Goal: Check status: Check status

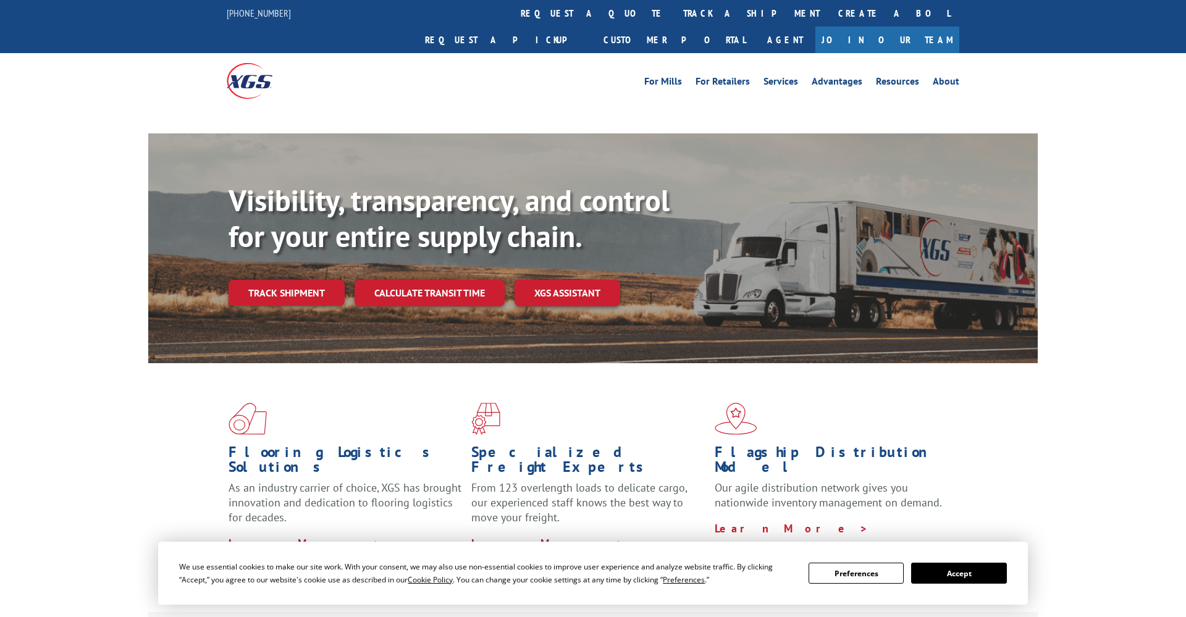
click at [647, 235] on div "Visibility, transparency, and control for your entire supply chain. Track shipm…" at bounding box center [633, 269] width 809 height 172
click at [381, 196] on b "Visibility, transparency, and control for your entire supply chain." at bounding box center [449, 218] width 441 height 74
click at [149, 214] on div "Visibility, transparency, and control for your entire supply chain. Track shipm…" at bounding box center [593, 260] width 890 height 254
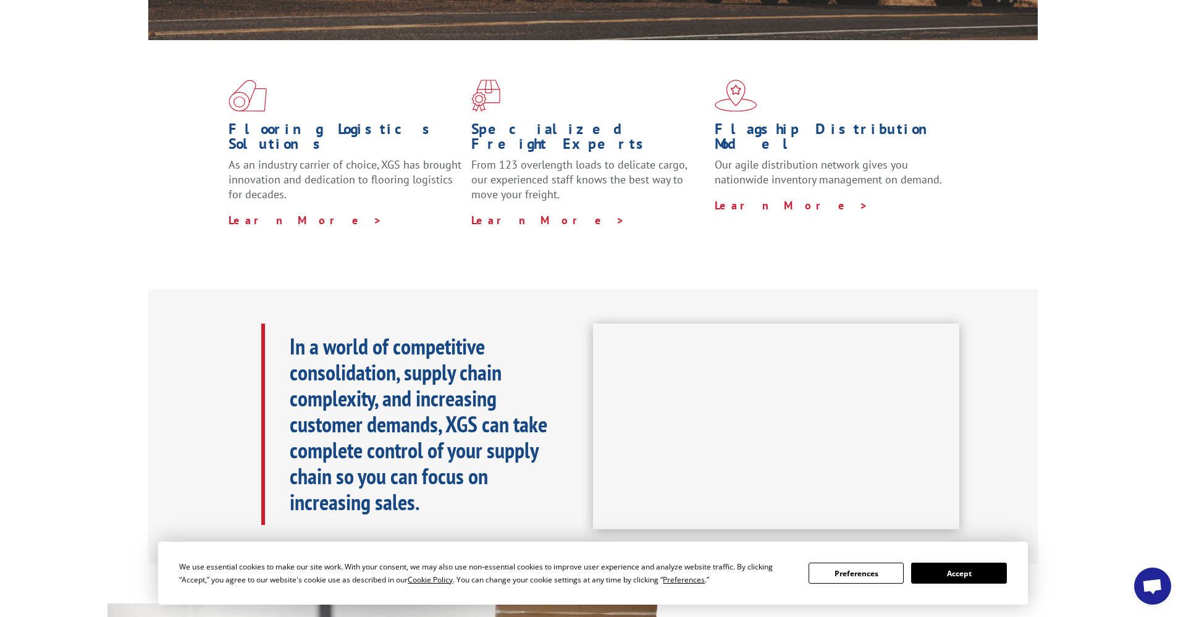
scroll to position [309, 0]
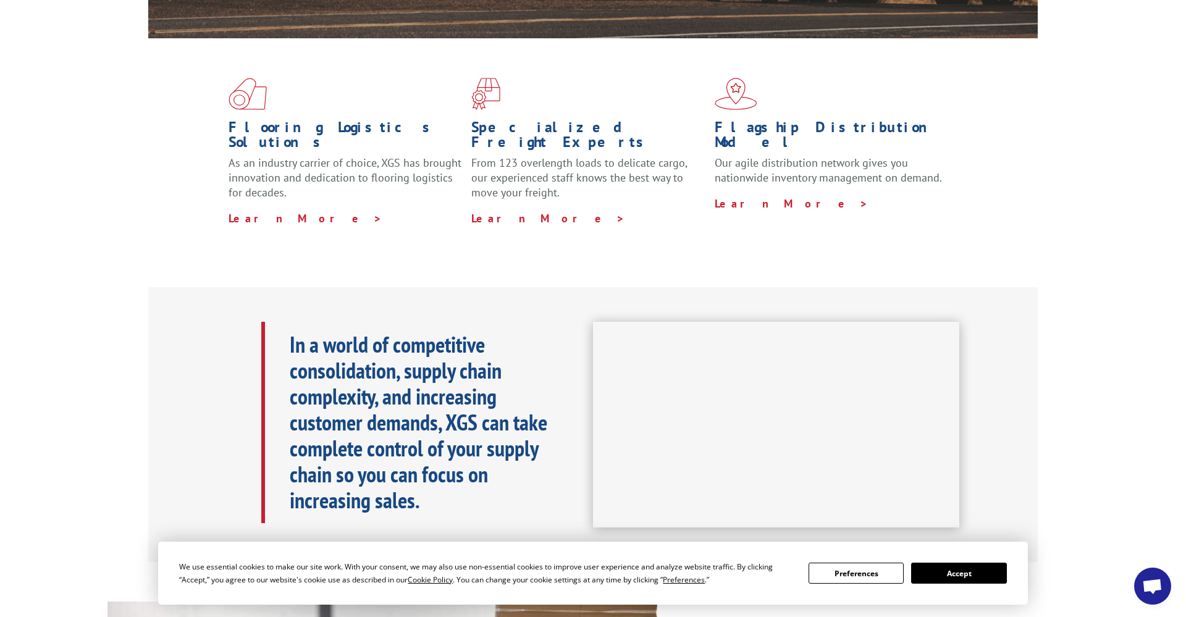
click at [67, 346] on div "In a world of competitive consolidation, supply chain complexity, and increasin…" at bounding box center [593, 424] width 1186 height 275
drag, startPoint x: 382, startPoint y: 213, endPoint x: 174, endPoint y: 212, distance: 207.6
click at [379, 213] on div "Flooring Logistics Solutions As an industry carrier of choice, XGS has brought …" at bounding box center [593, 151] width 890 height 227
click at [101, 212] on div "Flooring Logistics Solutions As an industry carrier of choice, XGS has brought …" at bounding box center [593, 162] width 1186 height 248
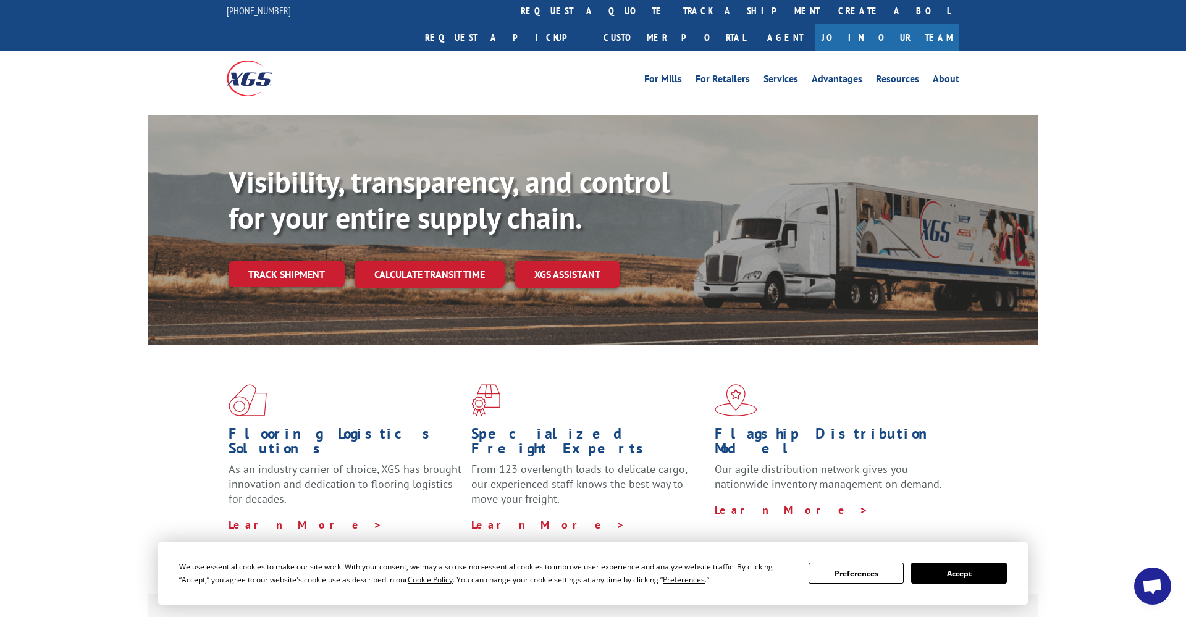
scroll to position [0, 0]
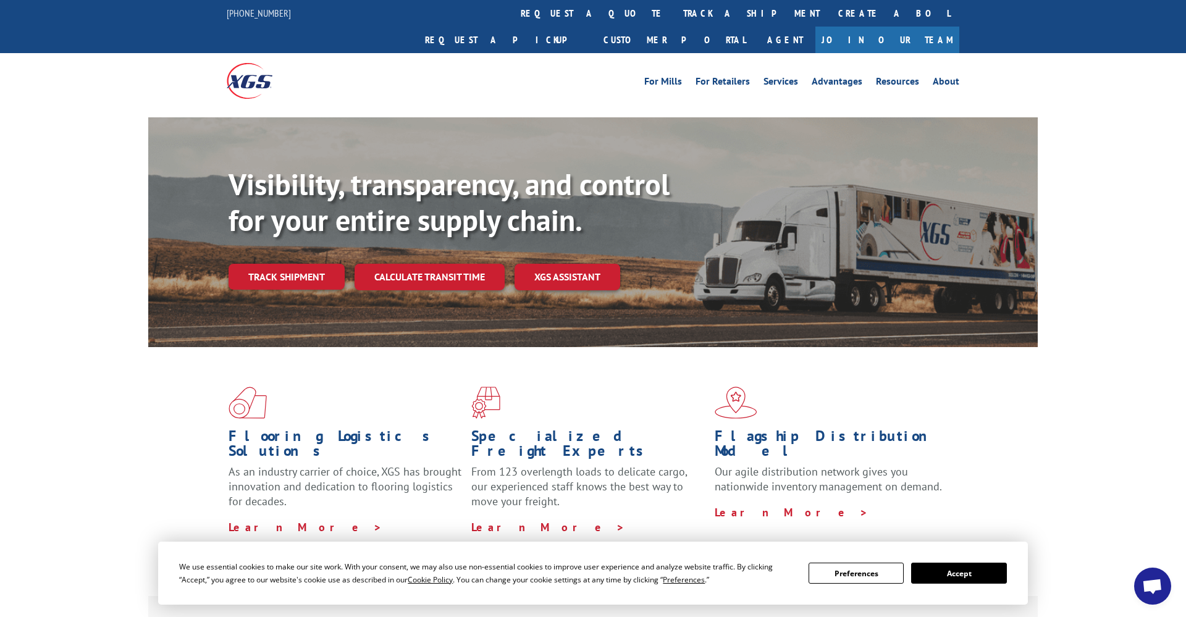
click at [558, 165] on b "Visibility, transparency, and control for your entire supply chain." at bounding box center [449, 202] width 441 height 74
drag, startPoint x: 361, startPoint y: 159, endPoint x: 403, endPoint y: 165, distance: 42.4
click at [365, 165] on b "Visibility, transparency, and control for your entire supply chain." at bounding box center [449, 202] width 441 height 74
click at [643, 168] on b "Visibility, transparency, and control for your entire supply chain." at bounding box center [449, 202] width 441 height 74
drag, startPoint x: 456, startPoint y: 185, endPoint x: 688, endPoint y: 174, distance: 231.3
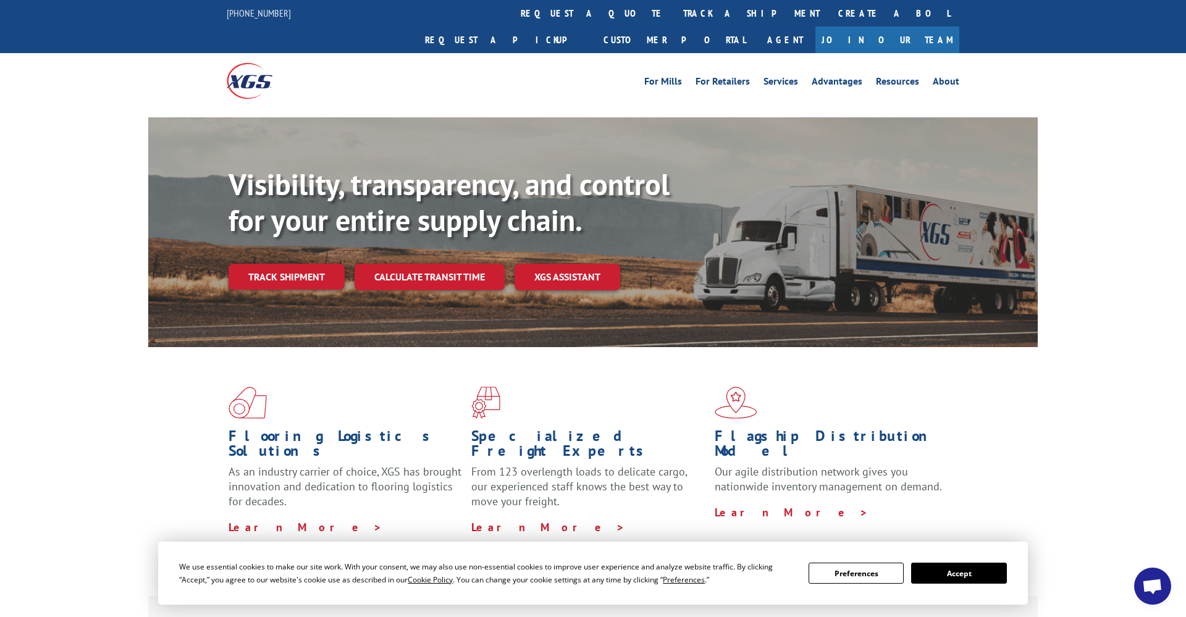
click at [465, 185] on b "Visibility, transparency, and control for your entire supply chain." at bounding box center [449, 202] width 441 height 74
drag, startPoint x: 688, startPoint y: 174, endPoint x: 643, endPoint y: 170, distance: 44.6
click at [658, 170] on div "Visibility, transparency, and control for your entire supply chain. Track shipm…" at bounding box center [633, 253] width 809 height 172
click at [466, 169] on b "Visibility, transparency, and control for your entire supply chain." at bounding box center [449, 202] width 441 height 74
drag, startPoint x: 660, startPoint y: 154, endPoint x: 494, endPoint y: 166, distance: 166.0
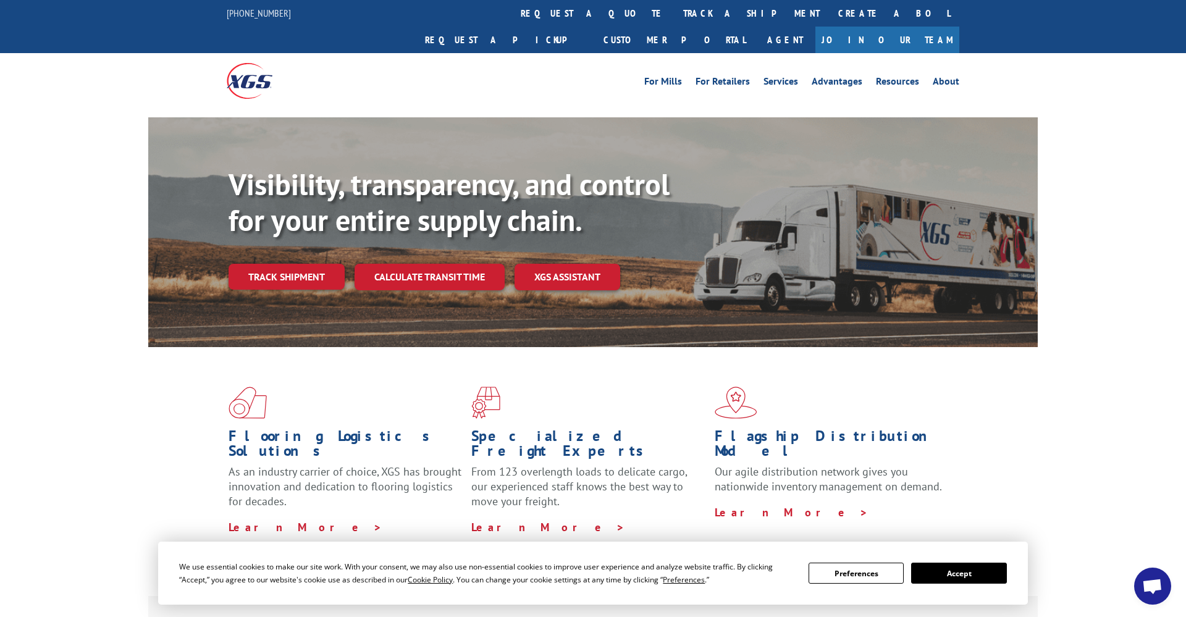
click at [612, 165] on b "Visibility, transparency, and control for your entire supply chain." at bounding box center [449, 202] width 441 height 74
click at [382, 171] on b "Visibility, transparency, and control for your entire supply chain." at bounding box center [449, 202] width 441 height 74
click at [730, 167] on div "Visibility, transparency, and control for your entire supply chain. Track shipm…" at bounding box center [633, 253] width 809 height 172
click at [674, 17] on link "track a shipment" at bounding box center [751, 13] width 155 height 27
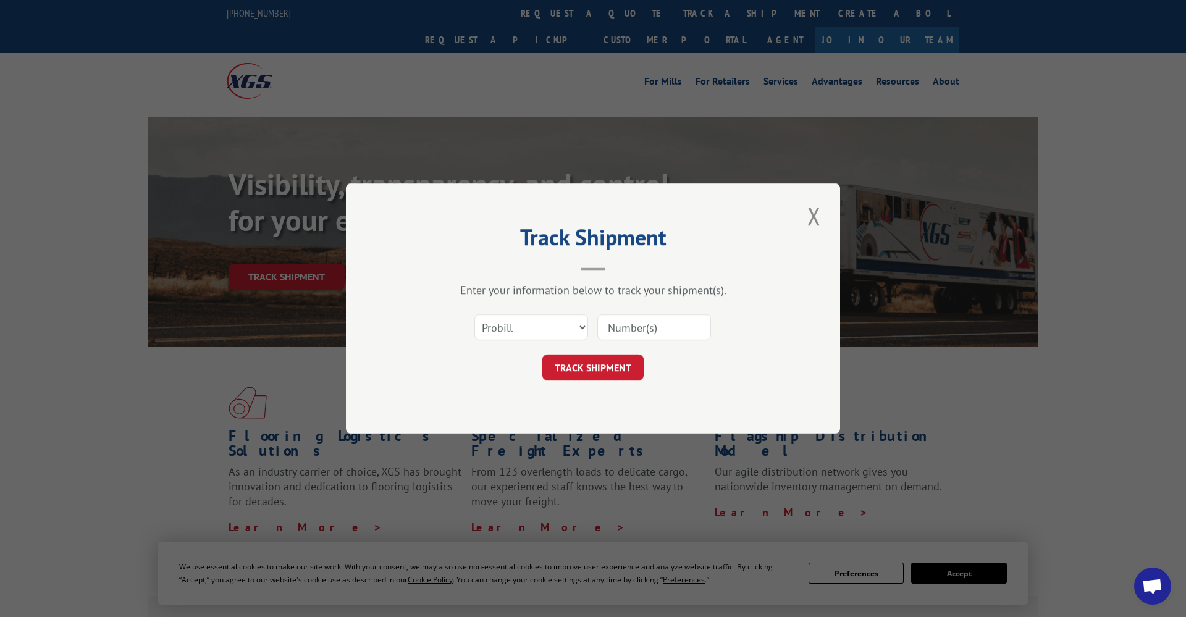
click at [639, 329] on input at bounding box center [654, 327] width 114 height 26
paste input "17386272"
type input "17386272"
click at [604, 361] on button "TRACK SHIPMENT" at bounding box center [592, 368] width 101 height 26
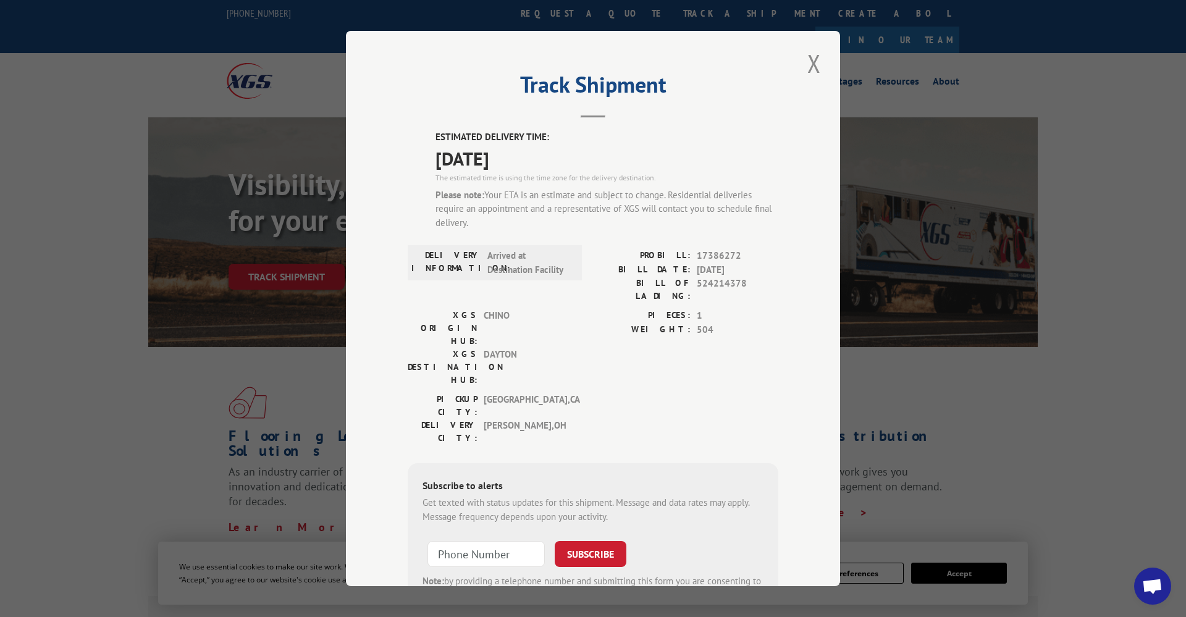
drag, startPoint x: 0, startPoint y: 310, endPoint x: 95, endPoint y: 319, distance: 95.5
click at [0, 310] on div "Track Shipment ESTIMATED DELIVERY TIME: [DATE] The estimated time is using the …" at bounding box center [593, 308] width 1186 height 617
click at [810, 66] on button "Close modal" at bounding box center [814, 63] width 21 height 34
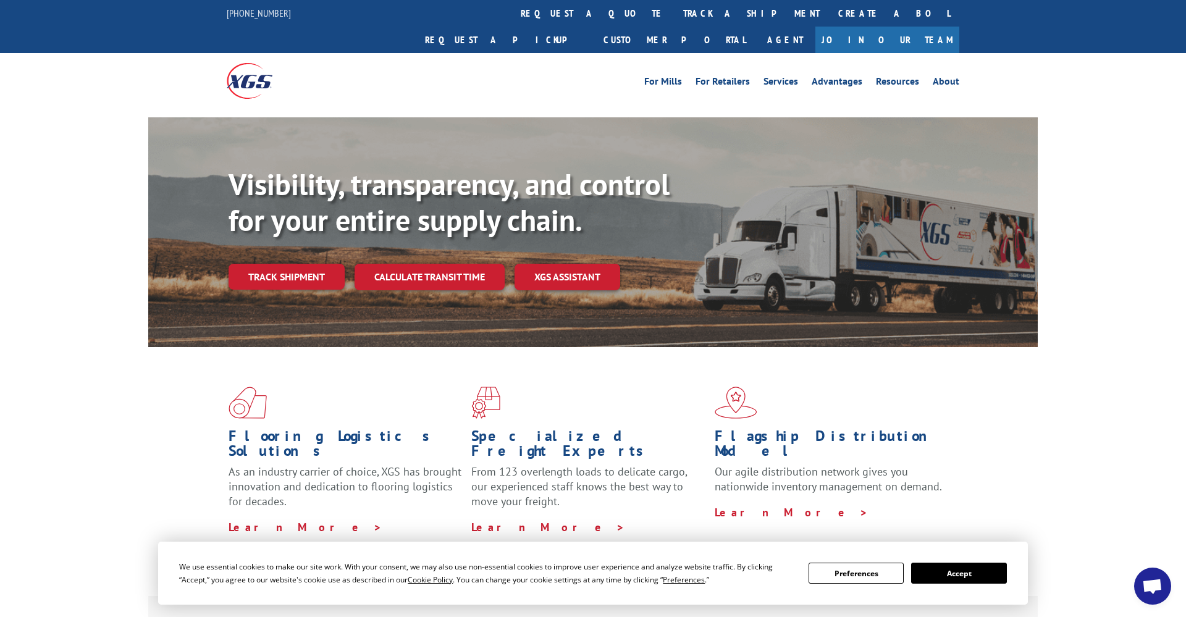
click at [98, 397] on div "Flooring Logistics Solutions As an industry carrier of choice, XGS has brought …" at bounding box center [593, 471] width 1186 height 248
click at [301, 465] on span "As an industry carrier of choice, XGS has brought innovation and dedication to …" at bounding box center [345, 487] width 233 height 44
drag, startPoint x: 103, startPoint y: 437, endPoint x: 262, endPoint y: 492, distance: 167.8
click at [106, 442] on div "Flooring Logistics Solutions As an industry carrier of choice, XGS has brought …" at bounding box center [593, 471] width 1186 height 248
